Goal: Ask a question

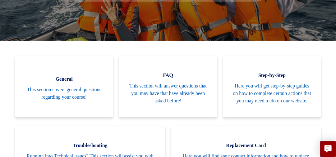
scroll to position [123, 0]
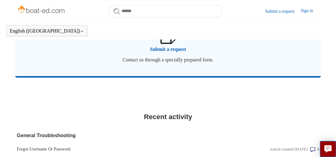
scroll to position [506, 0]
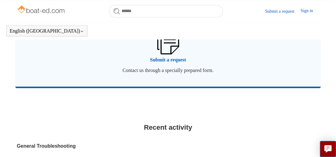
click at [166, 64] on span "Submit a request" at bounding box center [168, 59] width 287 height 7
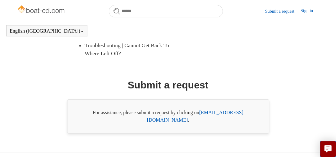
scroll to position [177, 0]
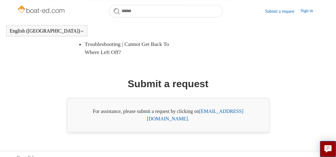
click at [216, 113] on link "support@boat-ed.com" at bounding box center [195, 115] width 96 height 13
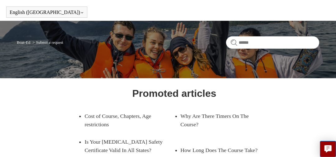
scroll to position [0, 0]
